Goal: Task Accomplishment & Management: Use online tool/utility

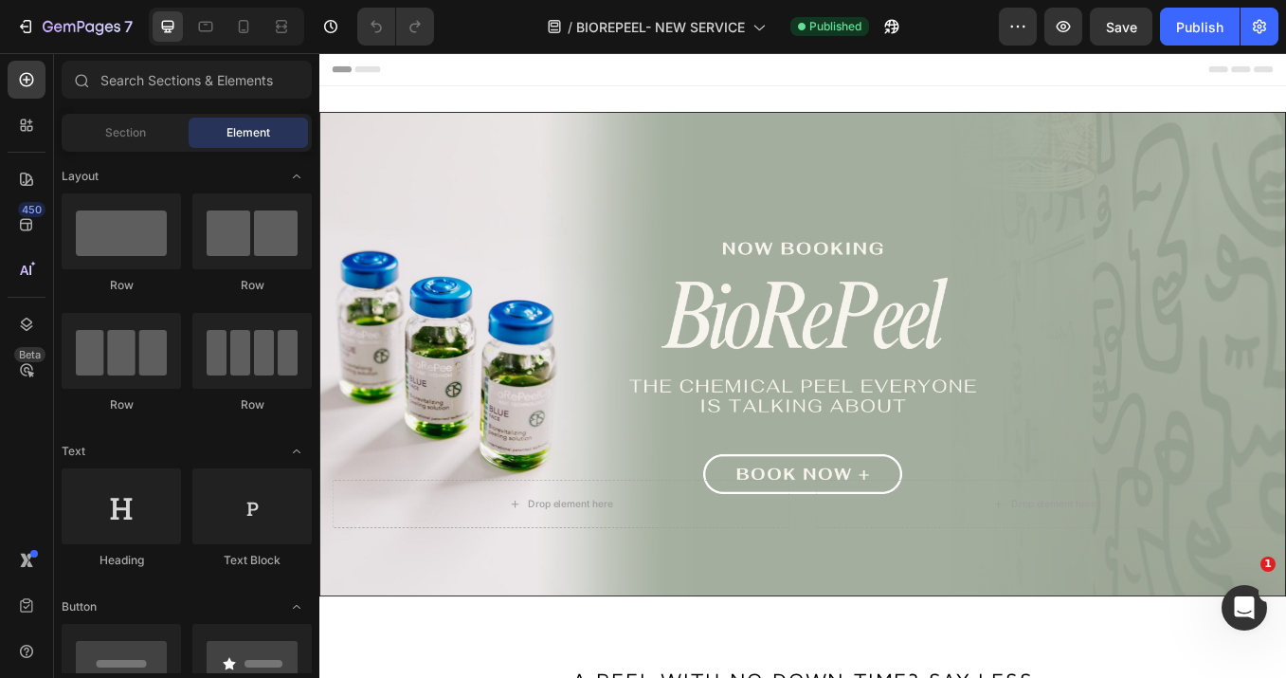
click at [260, 17] on div at bounding box center [226, 27] width 155 height 38
click at [234, 27] on icon at bounding box center [243, 26] width 19 height 19
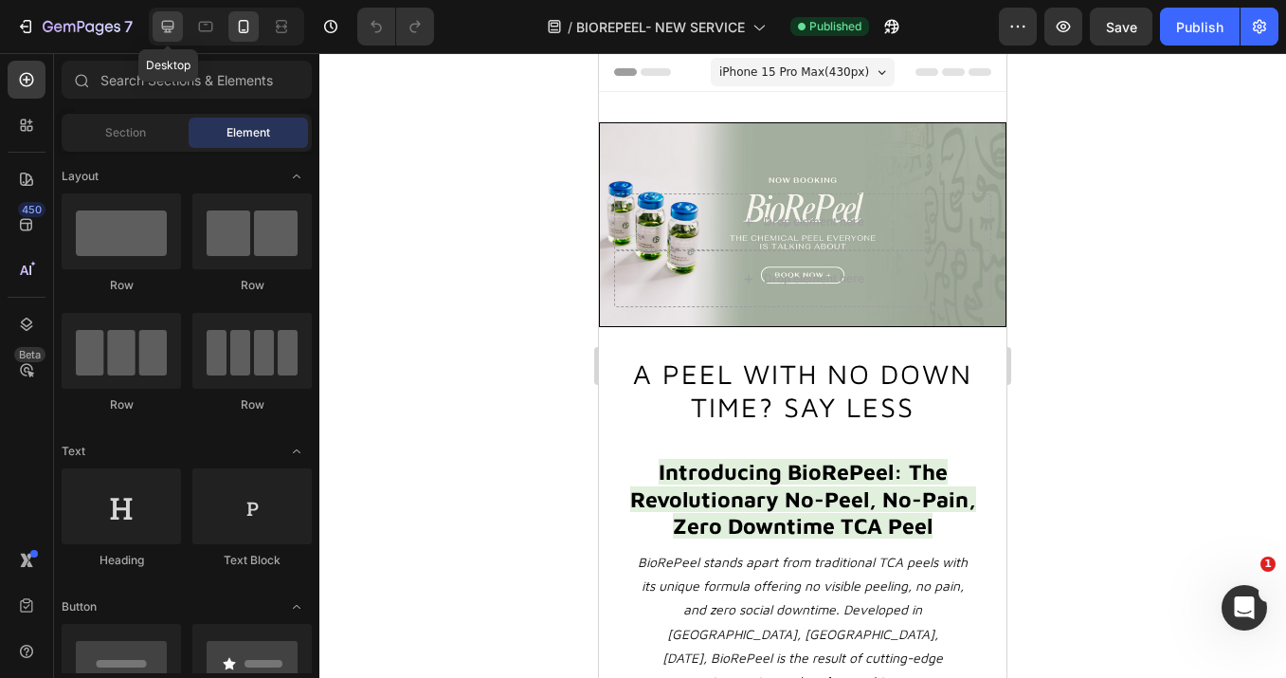
click at [164, 28] on icon at bounding box center [168, 27] width 12 height 12
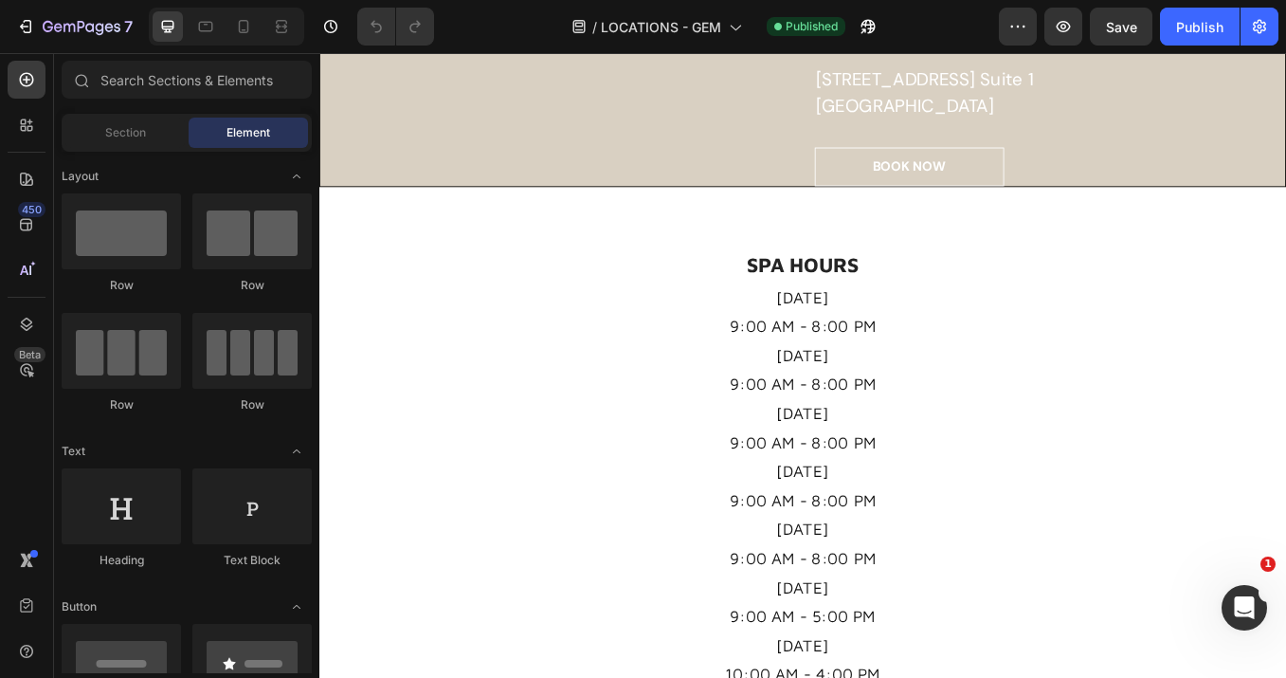
scroll to position [1006, 0]
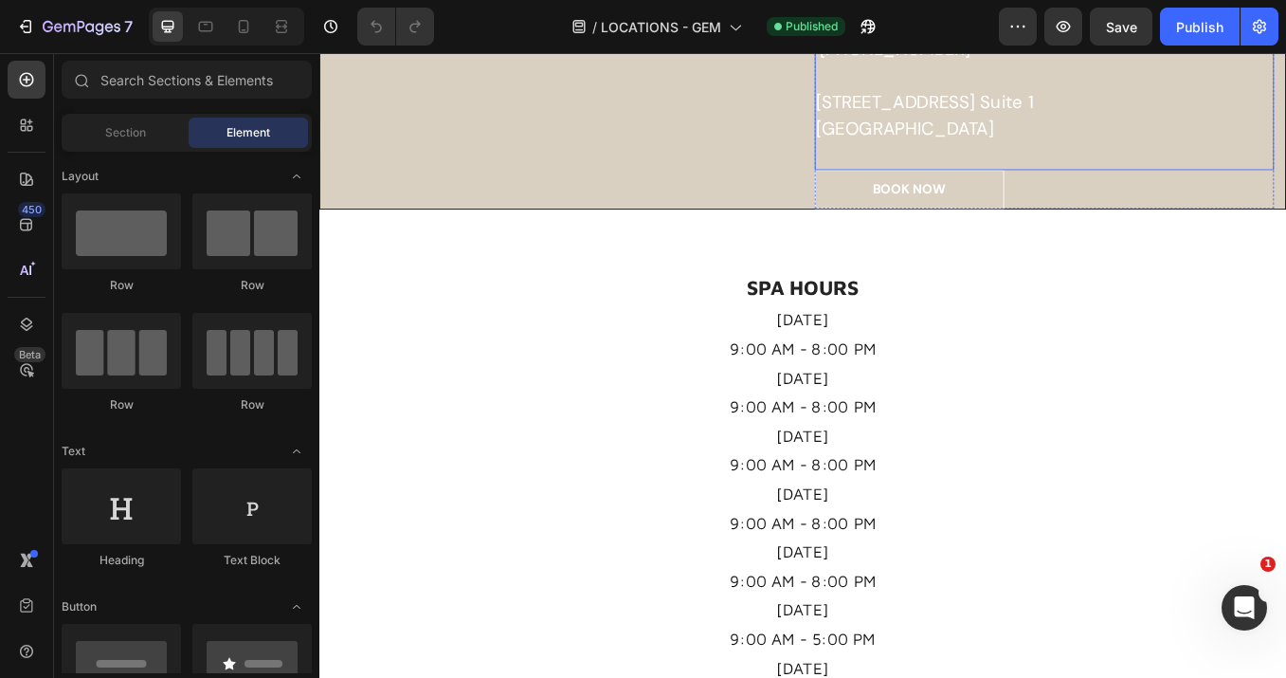
click at [1013, 157] on p "[STREET_ADDRESS] [STREET_ADDRESS]" at bounding box center [1172, 126] width 536 height 63
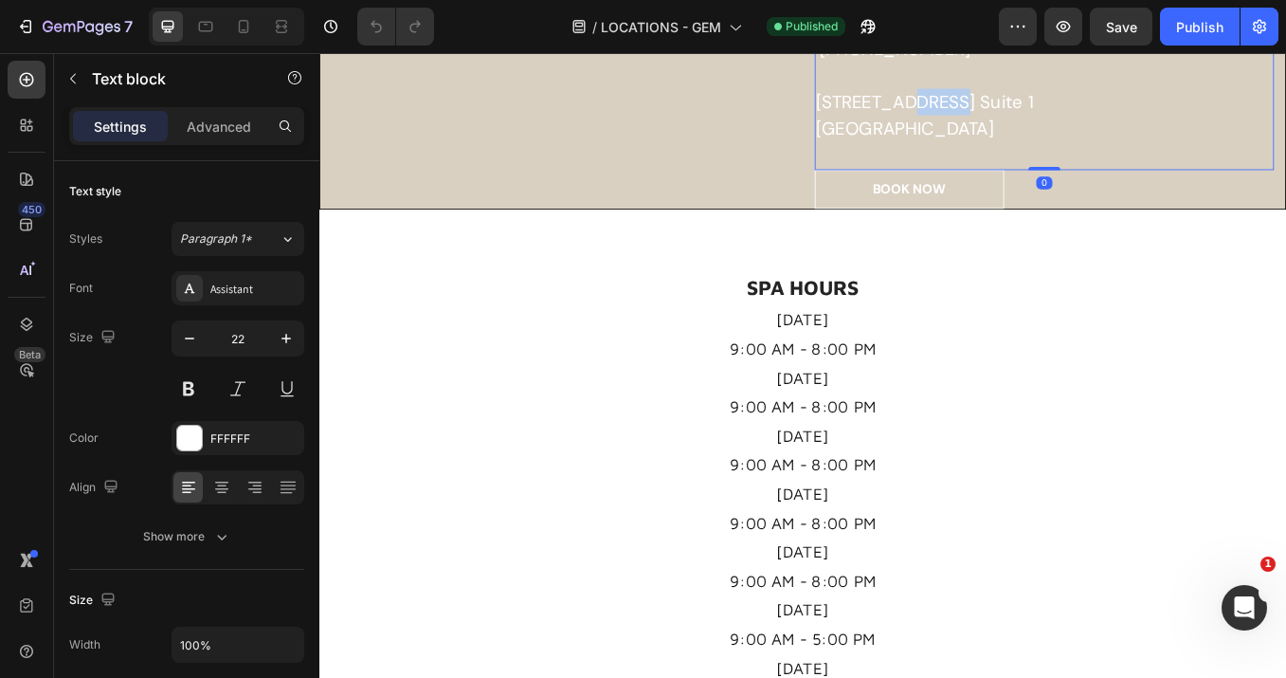
click at [1013, 157] on p "[STREET_ADDRESS] [STREET_ADDRESS]" at bounding box center [1172, 126] width 536 height 63
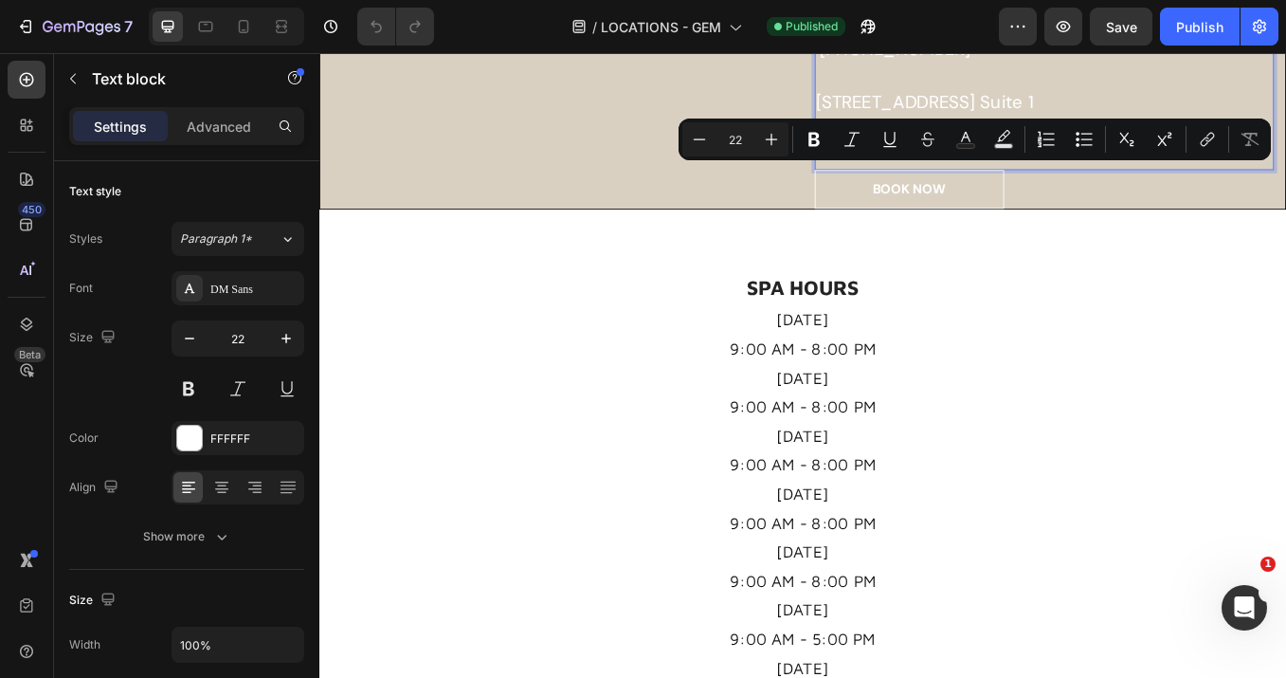
click at [1059, 157] on p "[STREET_ADDRESS] [STREET_ADDRESS]" at bounding box center [1172, 126] width 536 height 63
drag, startPoint x: 1163, startPoint y: 227, endPoint x: 892, endPoint y: 205, distance: 272.0
click at [892, 205] on div "FACIAL LOUNGE Heading [GEOGRAPHIC_DATA] "[GEOGRAPHIC_DATA]" Heading [PHONE_NUMB…" at bounding box center [1172, 41] width 568 height 390
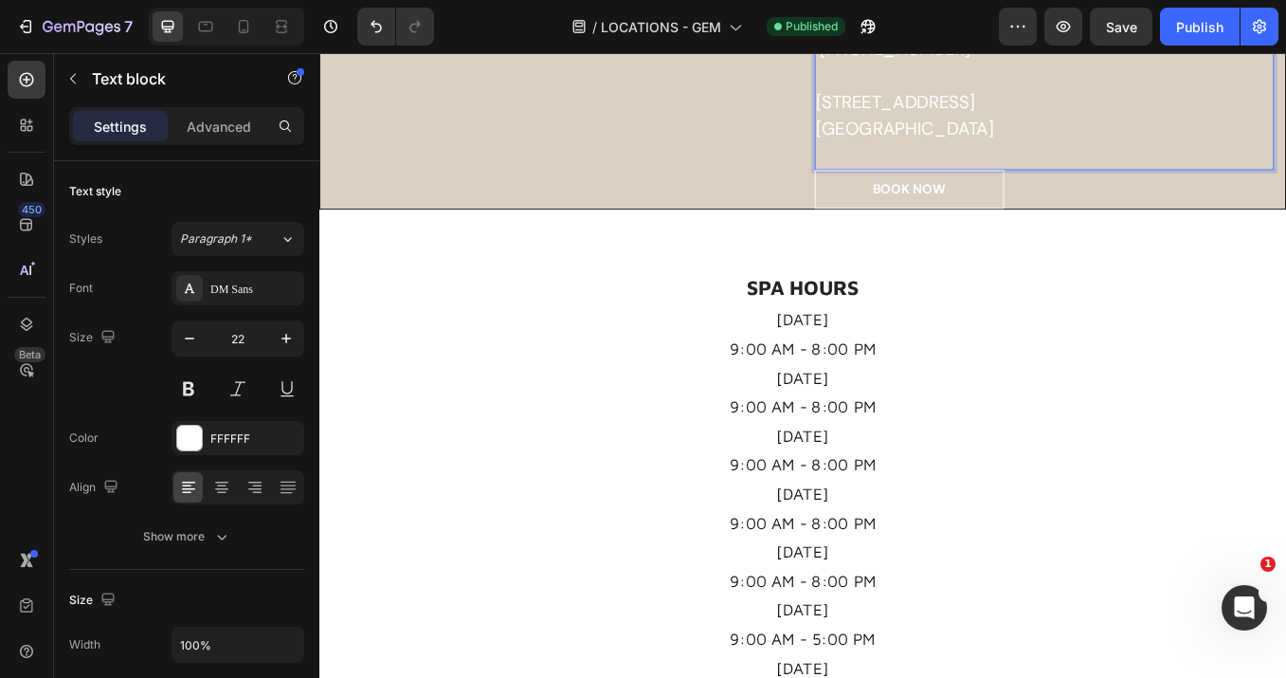
click at [1025, 448] on div "FACIAL LOUNGE Heading [GEOGRAPHIC_DATA] "[GEOGRAPHIC_DATA]" Heading [PHONE_NUMB…" at bounding box center [887, 506] width 1137 height 2841
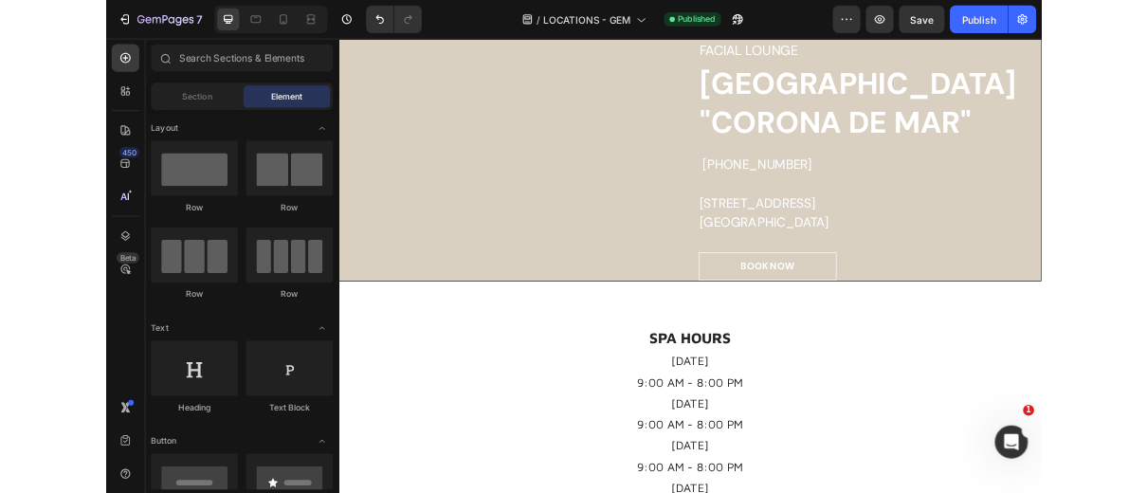
scroll to position [793, 0]
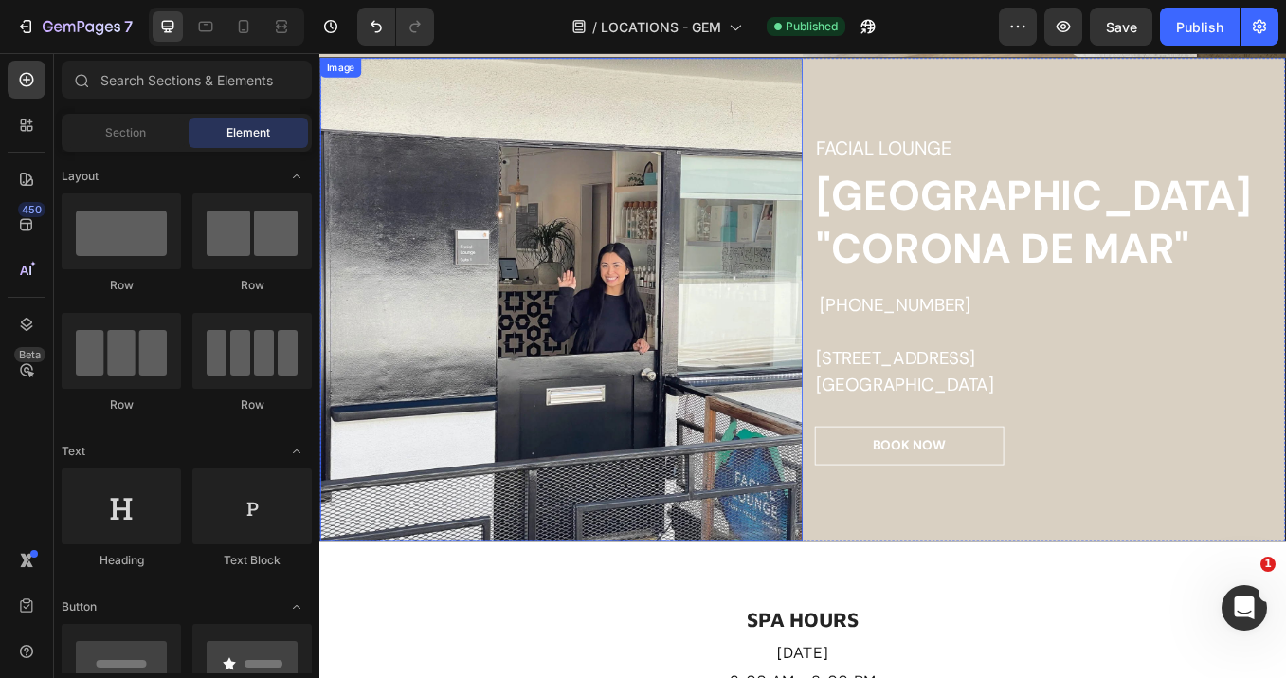
click at [692, 307] on img at bounding box center [604, 343] width 568 height 568
